Goal: Find specific page/section: Find specific page/section

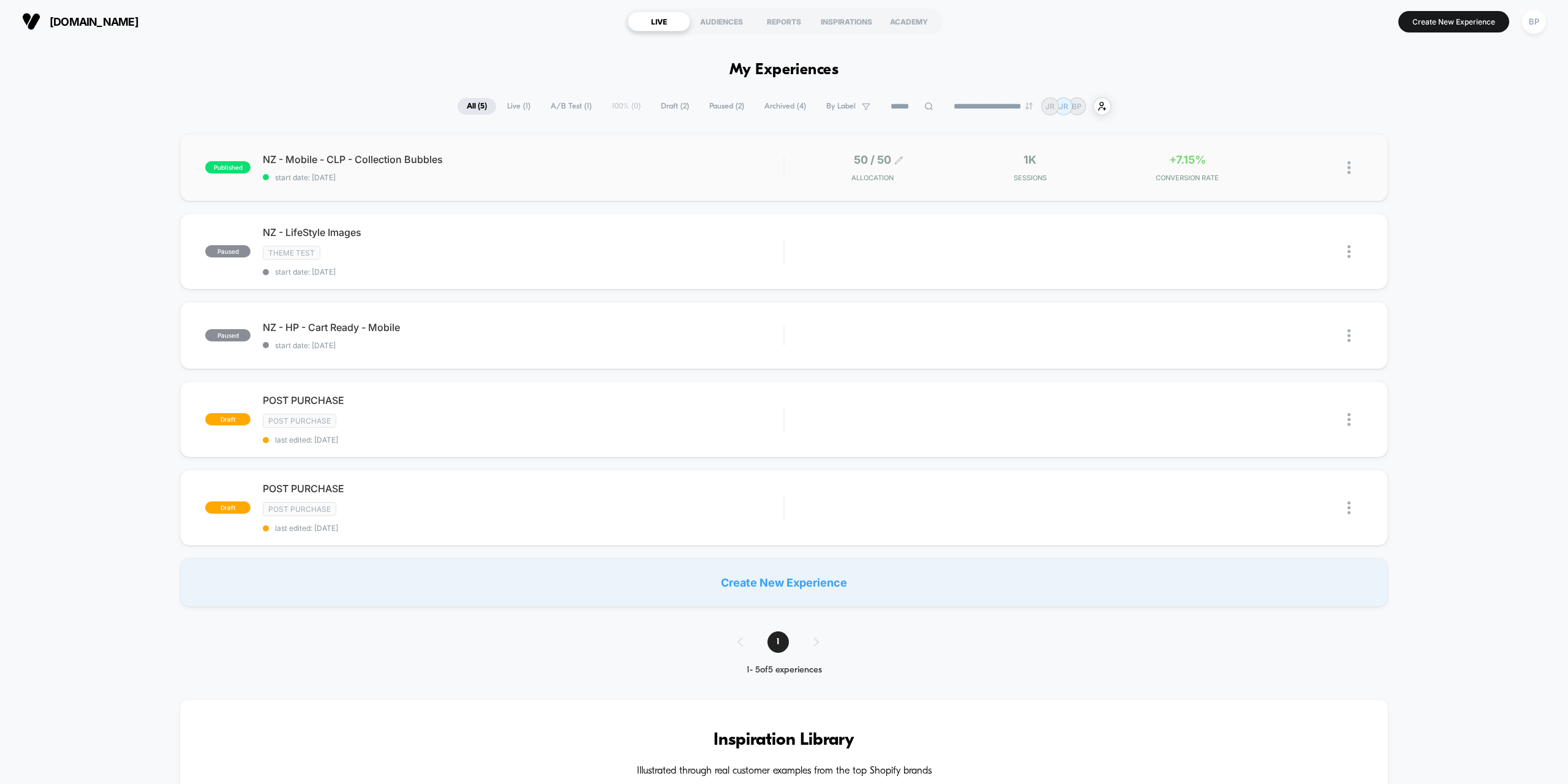
click at [896, 166] on span at bounding box center [899, 161] width 9 height 12
drag, startPoint x: 547, startPoint y: 163, endPoint x: 533, endPoint y: 162, distance: 14.0
click at [546, 163] on span "NZ - Mobile - CLP - Collection Bubbles Click to edit experience details" at bounding box center [523, 159] width 521 height 12
